Goal: Task Accomplishment & Management: Complete application form

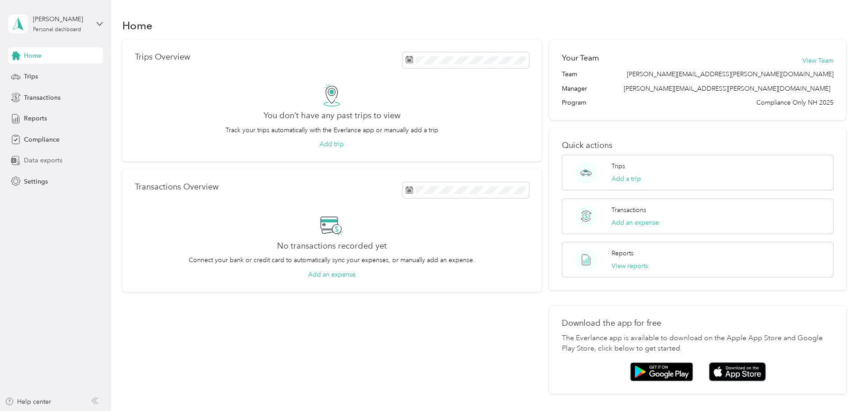
click at [42, 160] on span "Data exports" at bounding box center [43, 160] width 38 height 9
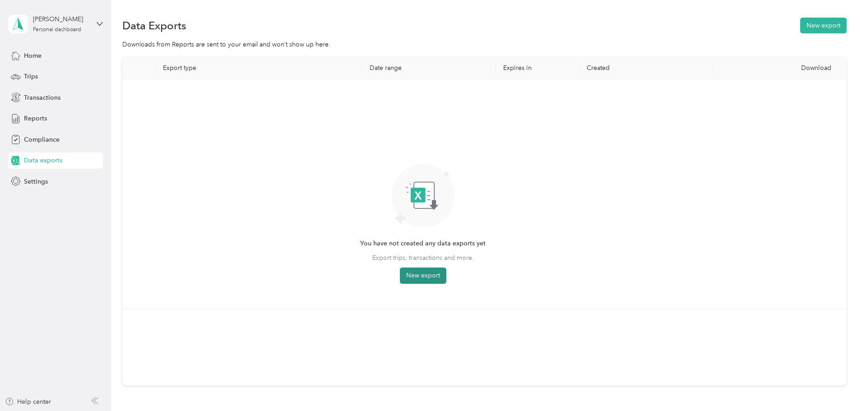
click at [446, 273] on button "New export" at bounding box center [423, 276] width 46 height 16
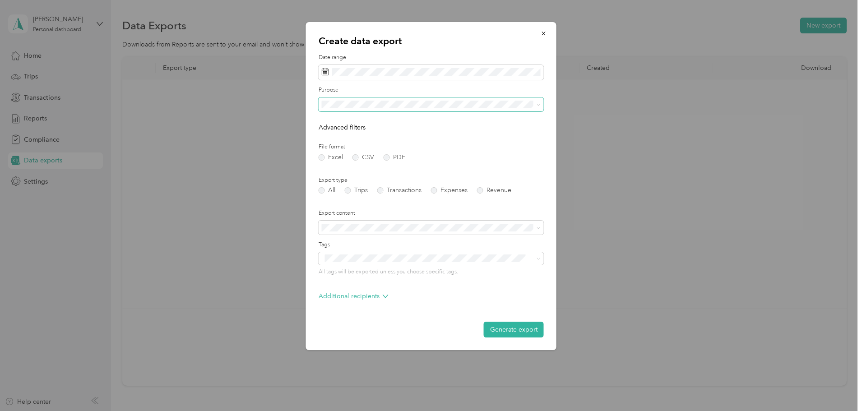
click at [537, 103] on icon at bounding box center [538, 105] width 4 height 4
click at [535, 230] on span at bounding box center [536, 228] width 7 height 6
click at [538, 228] on icon at bounding box center [538, 228] width 4 height 4
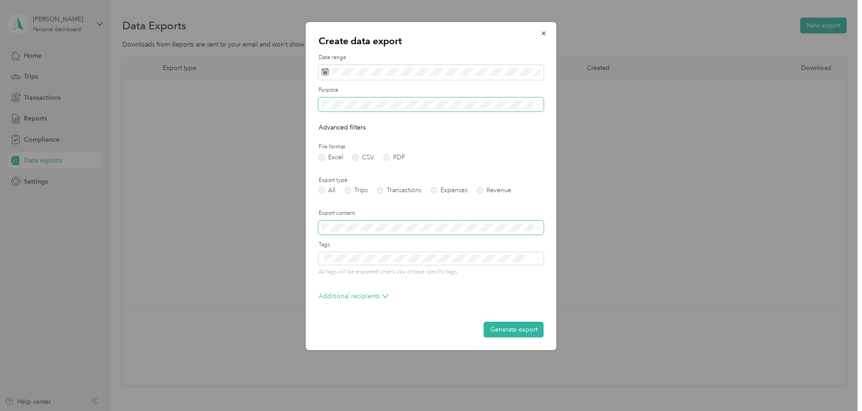
click at [663, 288] on div "Create data export Date range Purpose Advanced filters File format Excel CSV PD…" at bounding box center [556, 187] width 250 height 331
drag, startPoint x: 539, startPoint y: 35, endPoint x: 546, endPoint y: 35, distance: 6.8
click at [543, 35] on button "button" at bounding box center [543, 33] width 19 height 16
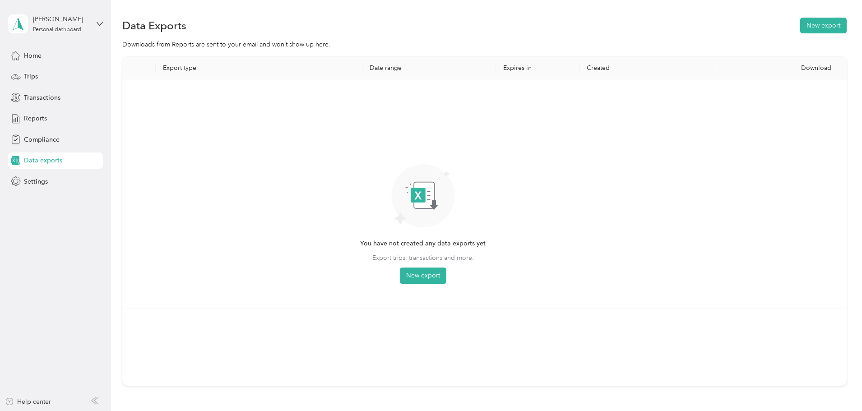
click at [748, 68] on div "Download" at bounding box center [779, 68] width 119 height 8
click at [757, 367] on div "Export type Date range Expires in Created Download" at bounding box center [484, 221] width 724 height 329
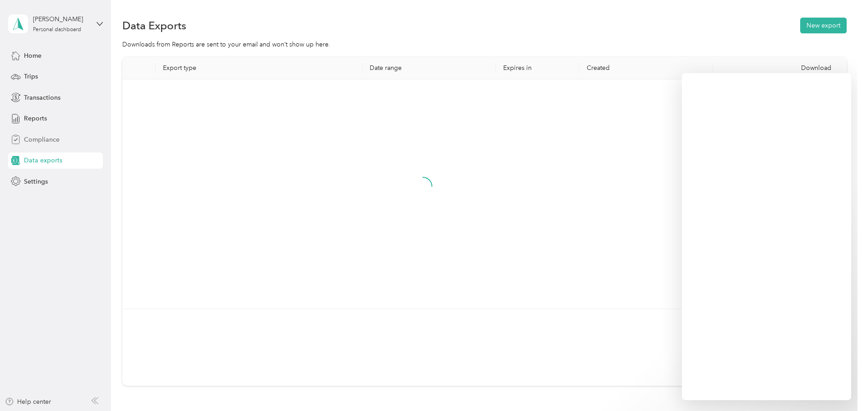
click at [40, 141] on span "Compliance" at bounding box center [42, 139] width 36 height 9
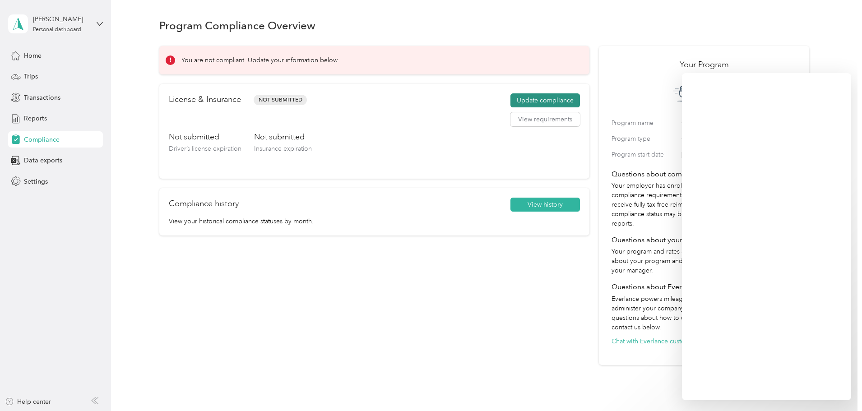
click at [537, 101] on button "Update compliance" at bounding box center [544, 100] width 69 height 14
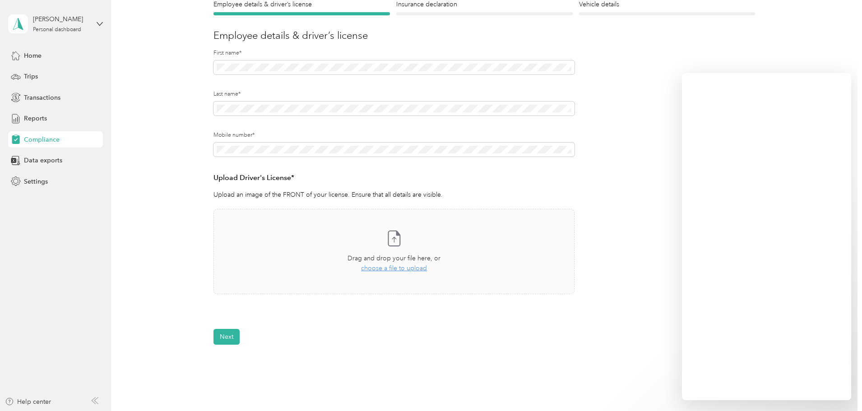
scroll to position [90, 0]
click at [387, 267] on span "choose a file to upload" at bounding box center [394, 267] width 66 height 8
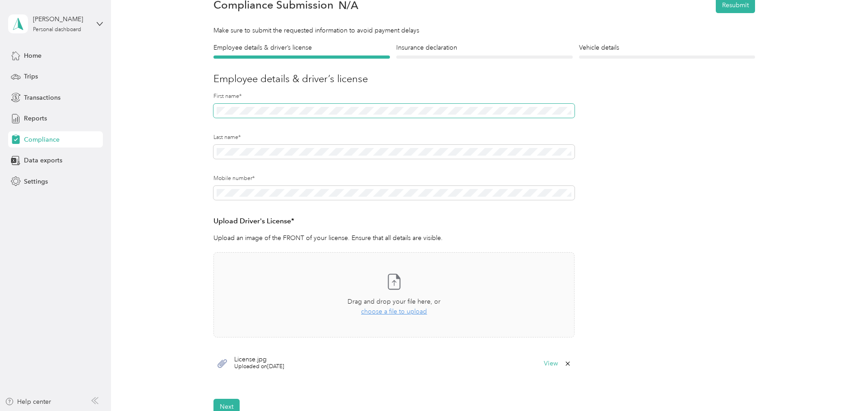
scroll to position [90, 0]
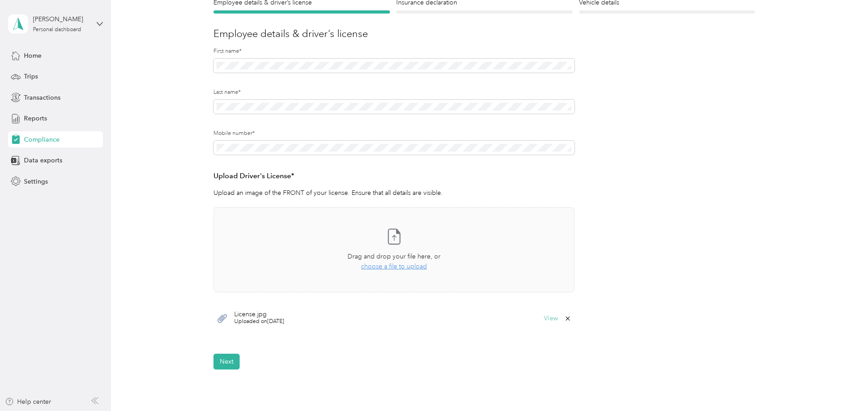
click at [550, 316] on button "View" at bounding box center [551, 318] width 14 height 6
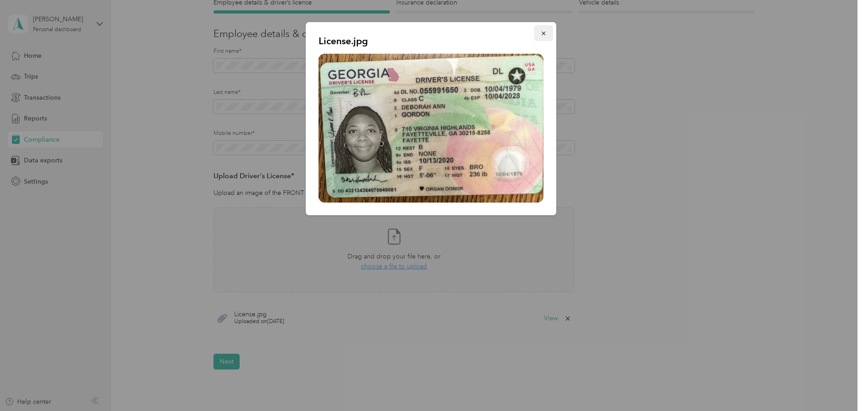
click at [543, 32] on icon "button" at bounding box center [544, 33] width 6 height 6
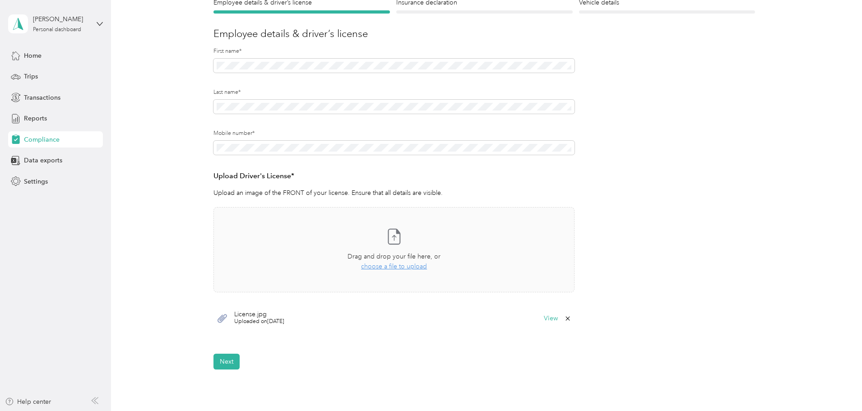
click at [620, 201] on form "Employee details & driver’s license License Insurance declaration Insurance Veh…" at bounding box center [483, 184] width 541 height 372
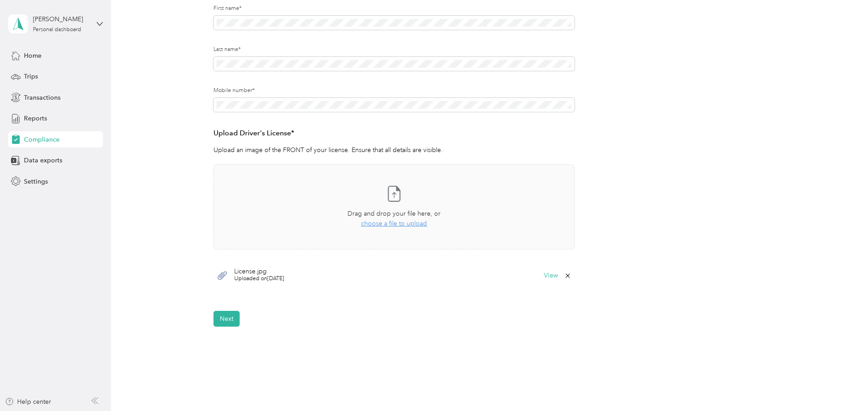
scroll to position [180, 0]
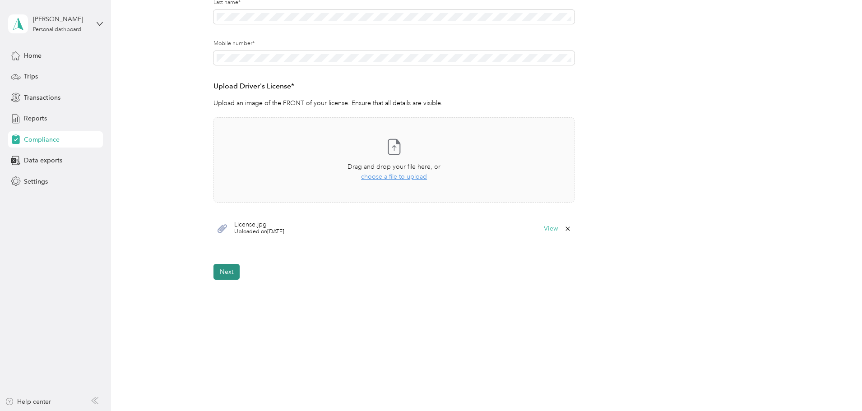
click at [224, 275] on button "Next" at bounding box center [226, 272] width 26 height 16
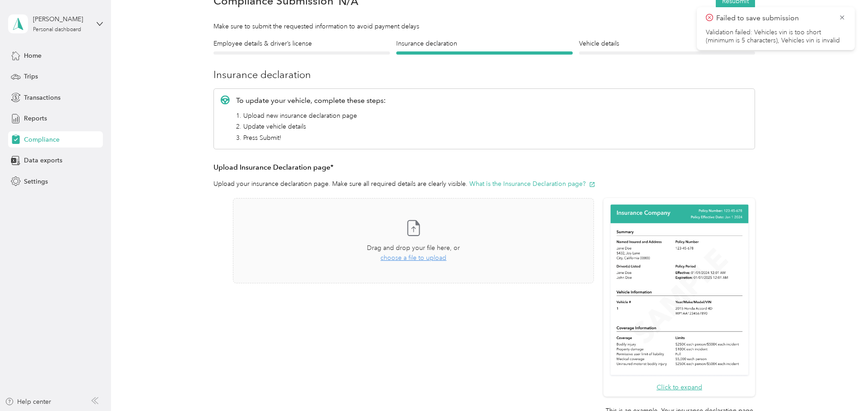
scroll to position [11, 0]
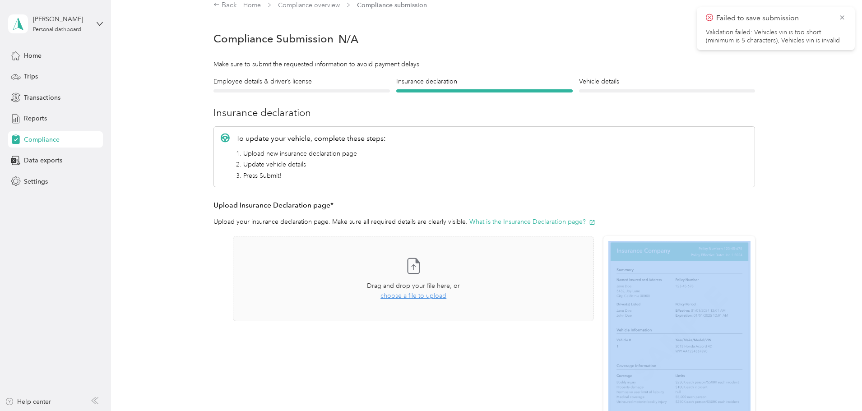
drag, startPoint x: 812, startPoint y: 231, endPoint x: 800, endPoint y: 257, distance: 29.3
click at [800, 268] on div "Back Home Compliance overview Compliance submission Compliance Submission N/A R…" at bounding box center [484, 287] width 746 height 596
click at [800, 256] on div "Employee details & driver’s license License Insurance declaration Insurance Veh…" at bounding box center [484, 287] width 650 height 421
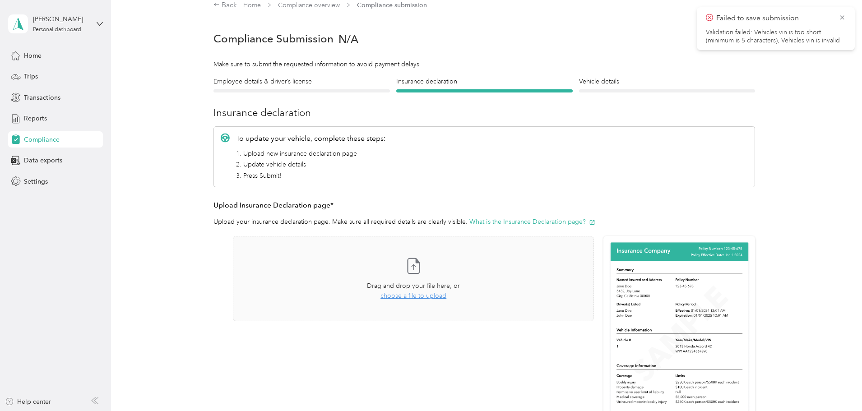
click at [725, 197] on div "To update your vehicle, complete these steps: 1. Upload new insurance declarati…" at bounding box center [483, 300] width 541 height 349
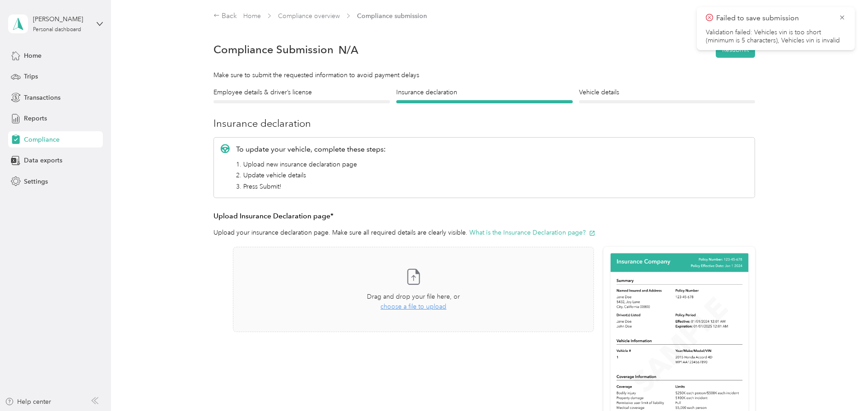
scroll to position [0, 0]
click at [841, 15] on icon at bounding box center [841, 18] width 7 height 8
